Goal: Information Seeking & Learning: Learn about a topic

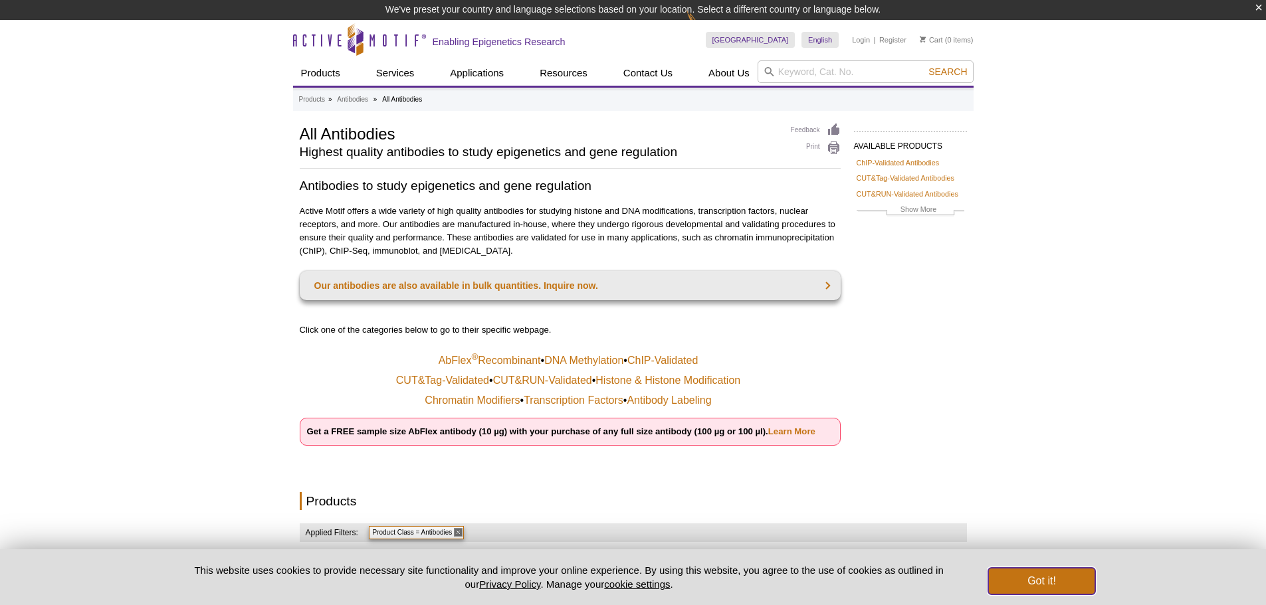
click at [1042, 589] on button "Got it!" at bounding box center [1041, 581] width 106 height 27
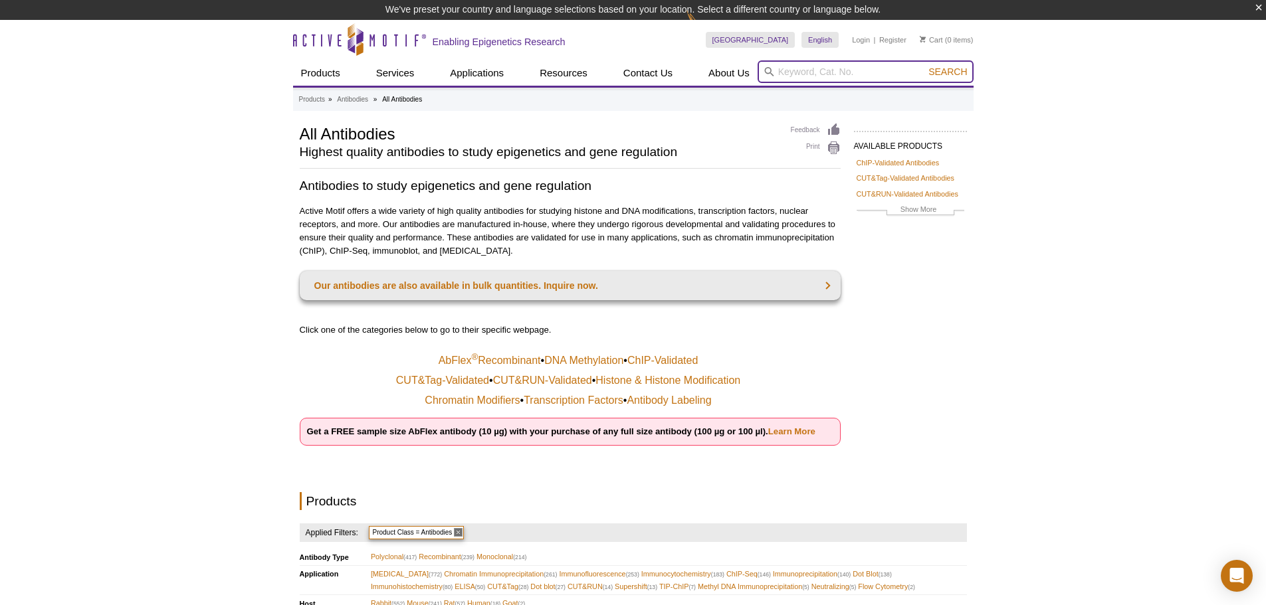
click at [783, 76] on input "search" at bounding box center [865, 71] width 216 height 23
paste input "39161"
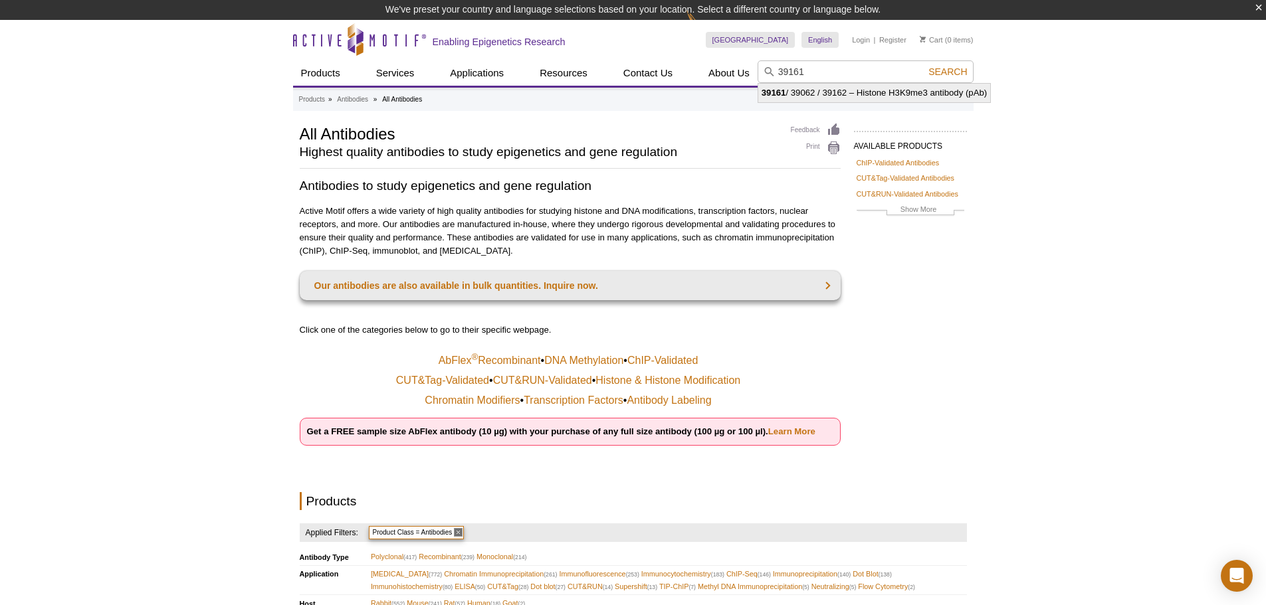
click at [796, 88] on li "39161 / 39062 / 39162 – Histone H3K9me3 antibody (pAb)" at bounding box center [874, 93] width 232 height 19
type input "39161 / 39062 / 39162 – Histone H3K9me3 antibody (pAb)"
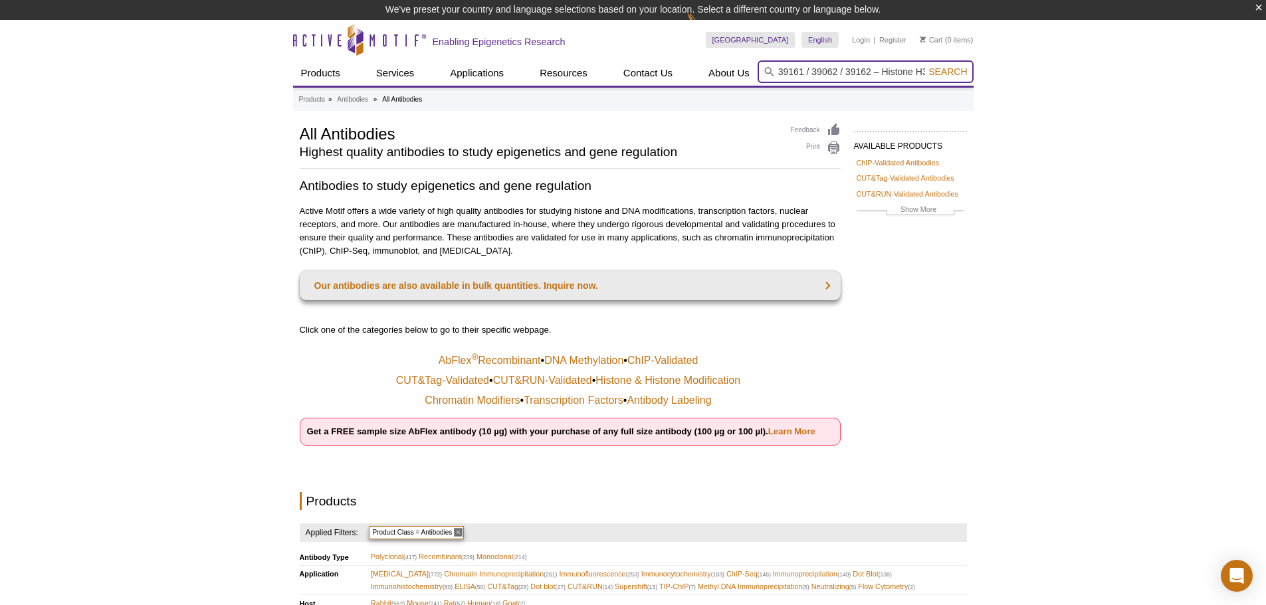
scroll to position [0, 95]
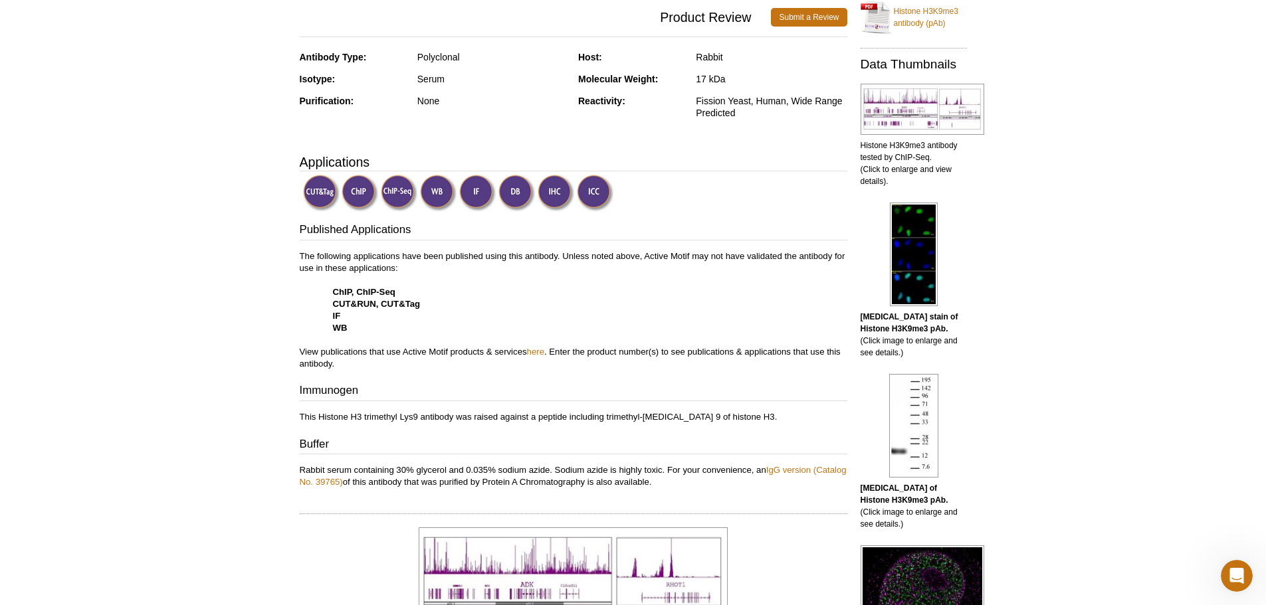
scroll to position [96, 0]
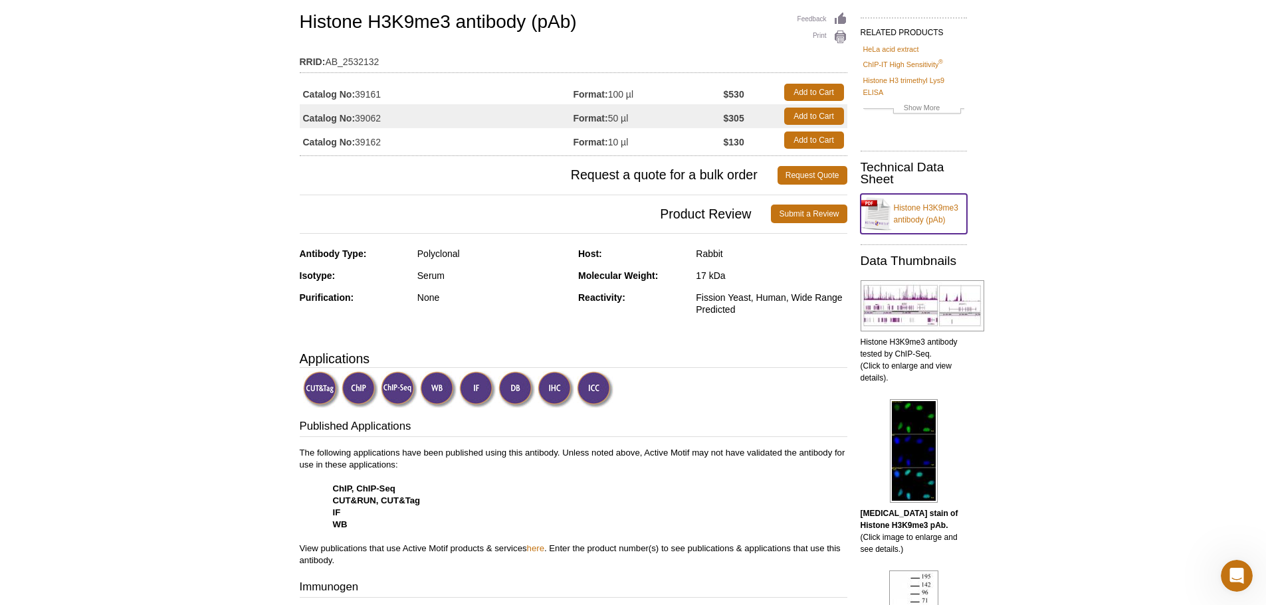
click at [918, 214] on link "Histone H3K9me3 antibody (pAb)" at bounding box center [913, 214] width 106 height 40
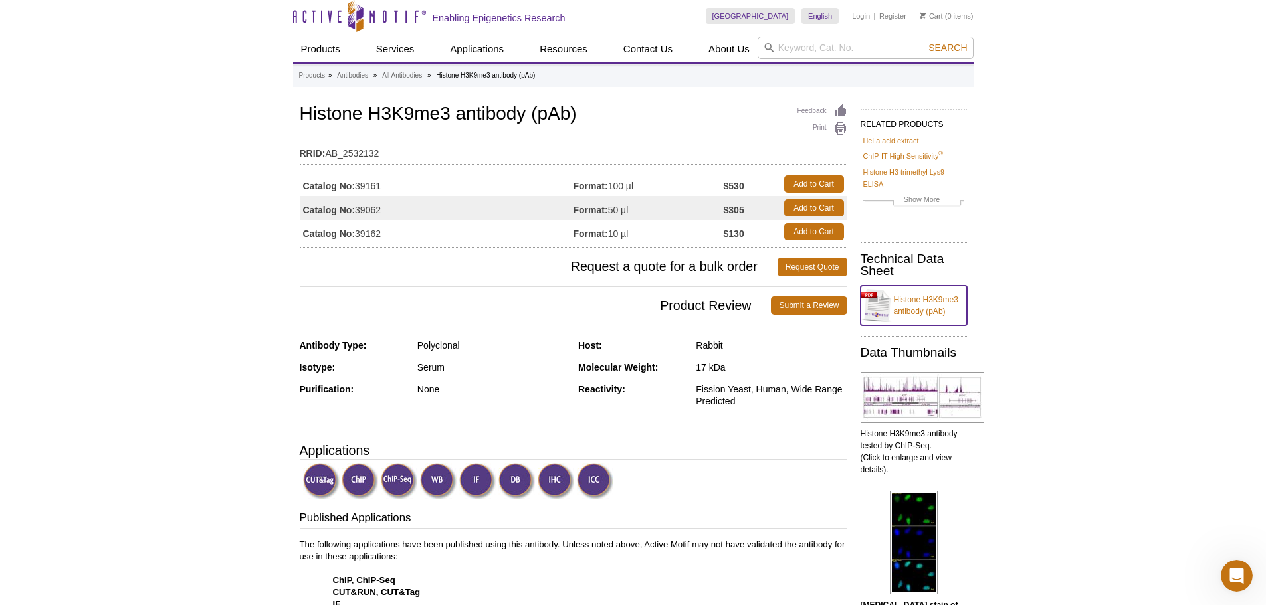
scroll to position [0, 0]
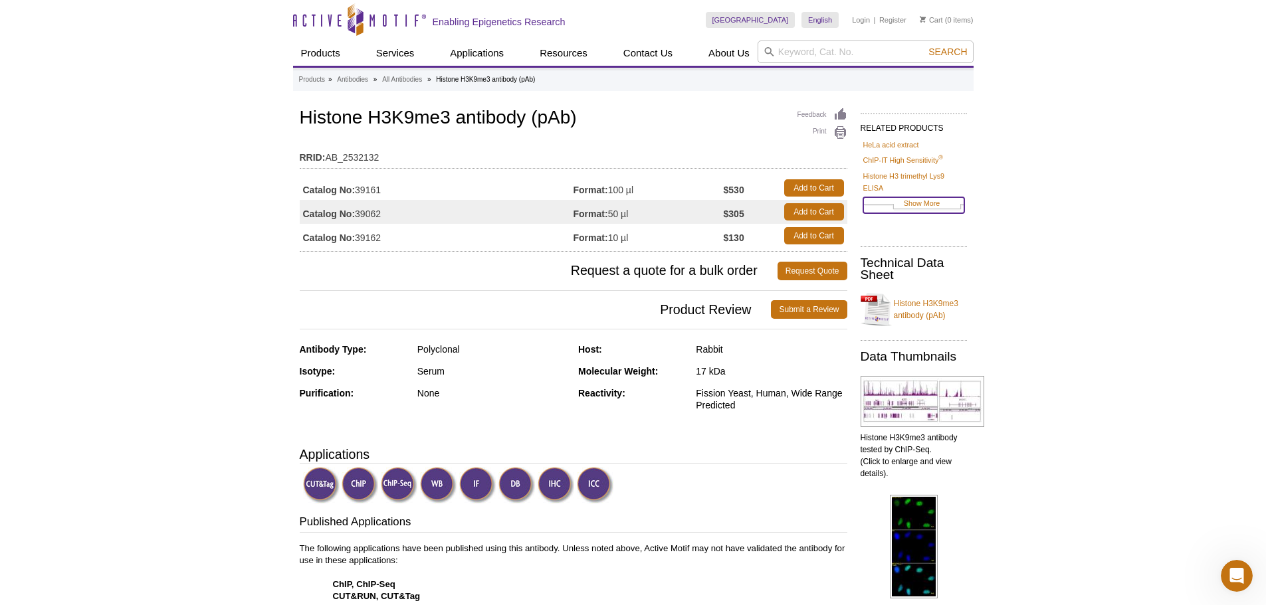
click at [920, 206] on link "Show More" at bounding box center [913, 204] width 101 height 15
